Goal: Task Accomplishment & Management: Manage account settings

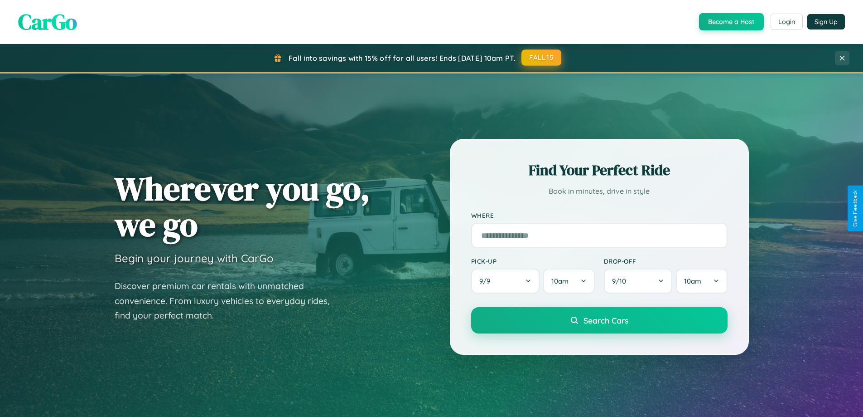
click at [542, 58] on button "FALL15" at bounding box center [542, 57] width 40 height 16
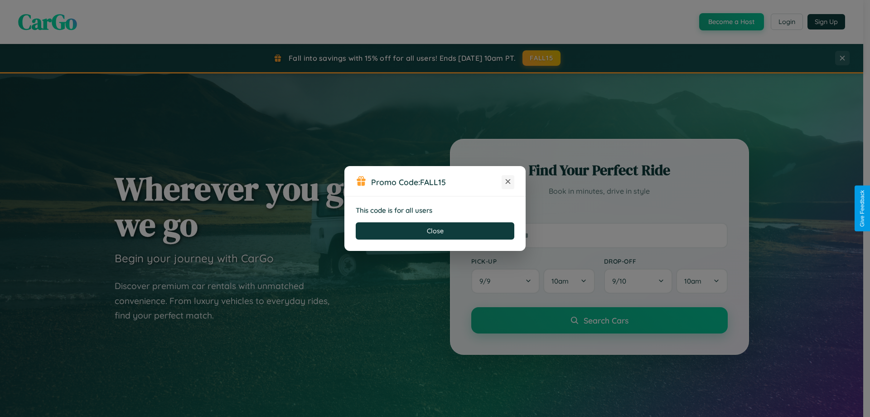
click at [508, 182] on icon at bounding box center [508, 181] width 9 height 9
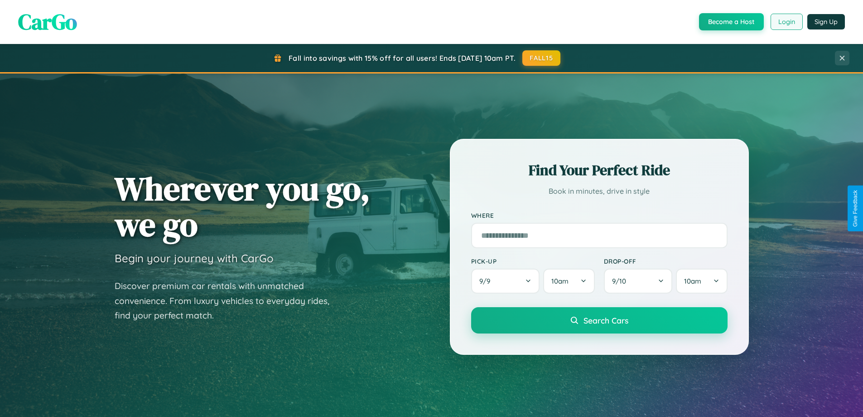
click at [786, 22] on button "Login" at bounding box center [787, 22] width 32 height 16
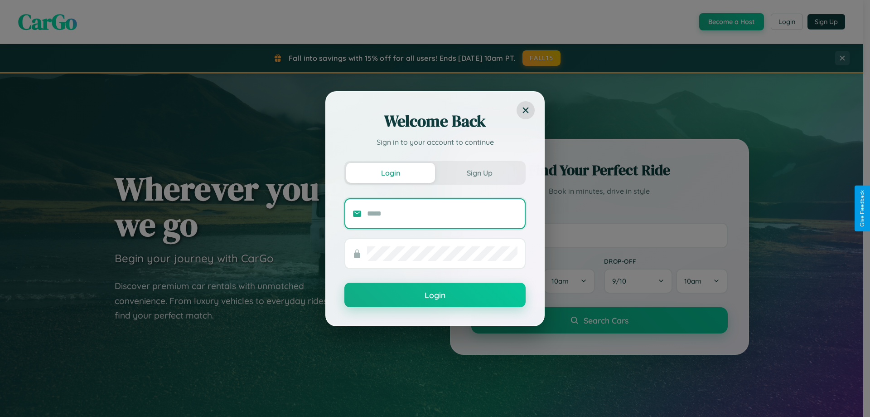
click at [442, 213] on input "text" at bounding box center [442, 213] width 150 height 15
type input "**********"
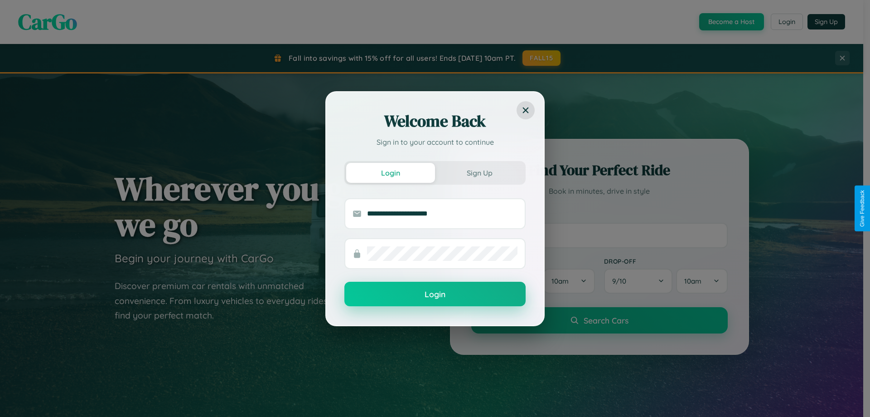
click at [435, 294] on button "Login" at bounding box center [434, 293] width 181 height 24
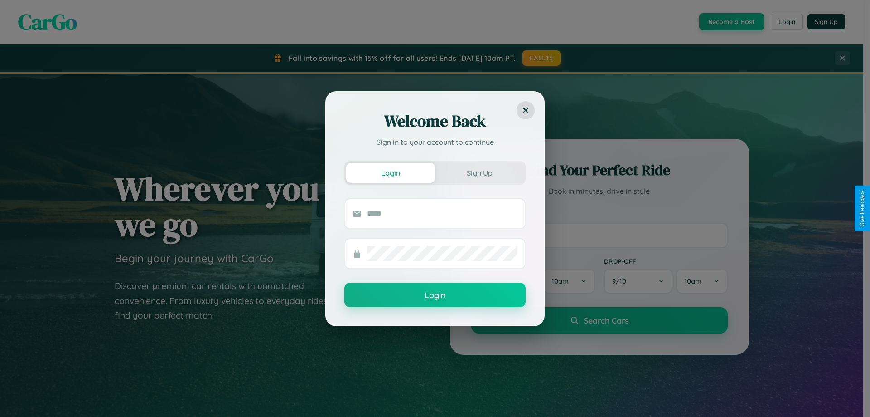
scroll to position [27, 0]
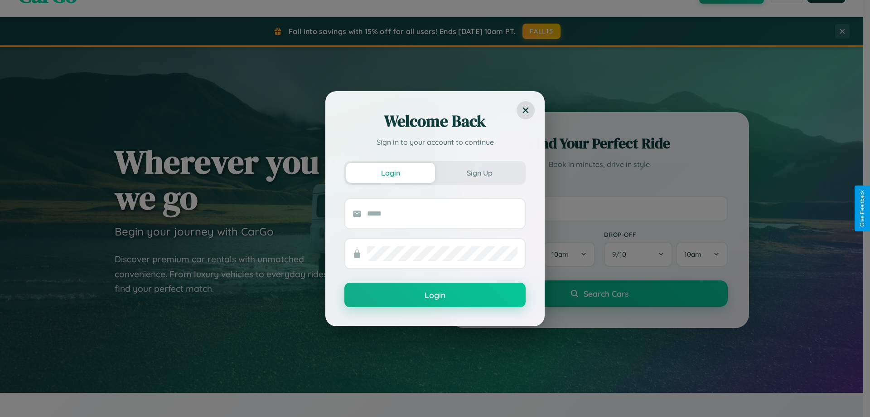
click at [599, 208] on div "Welcome Back Sign in to your account to continue Login Sign Up Login" at bounding box center [435, 208] width 870 height 417
